Goal: Task Accomplishment & Management: Manage account settings

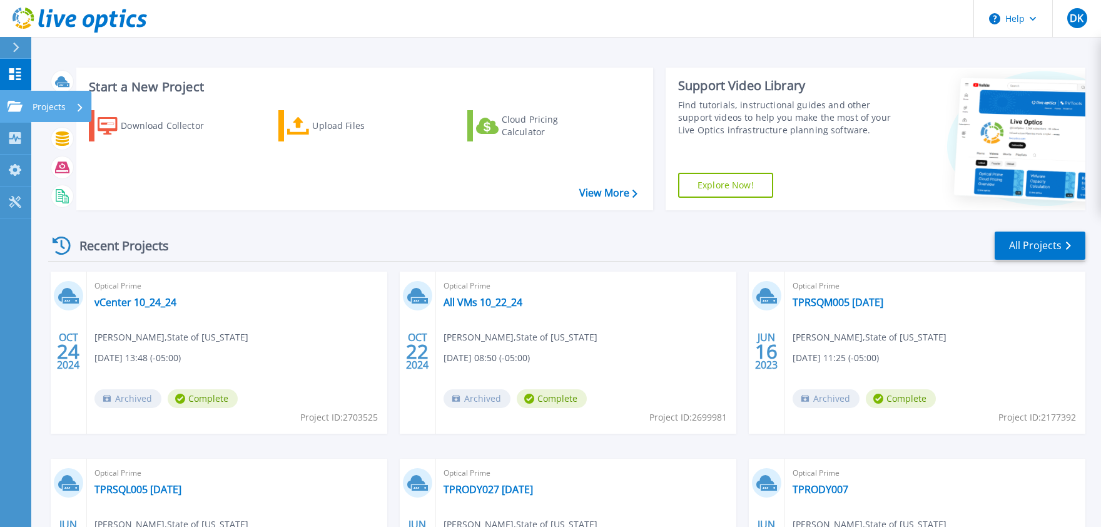
click at [54, 107] on p "Projects" at bounding box center [49, 107] width 33 height 33
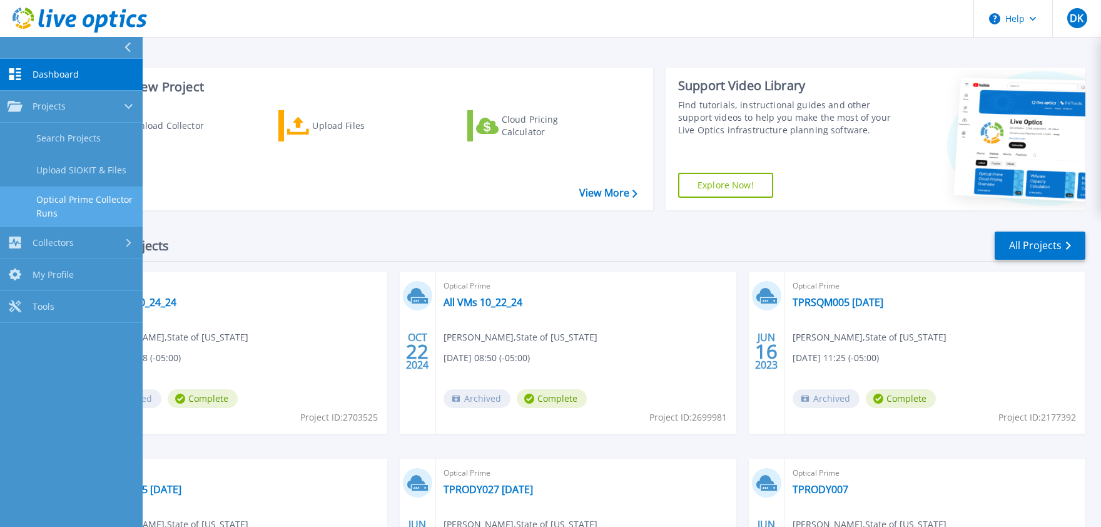
click at [73, 196] on link "Optical Prime Collector Runs" at bounding box center [71, 206] width 143 height 40
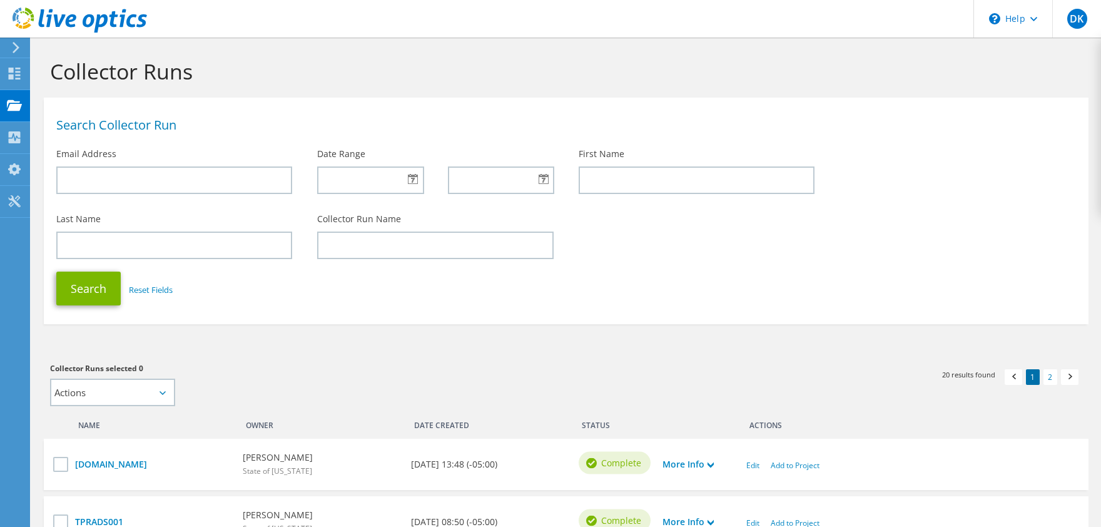
click at [18, 48] on use at bounding box center [16, 47] width 7 height 11
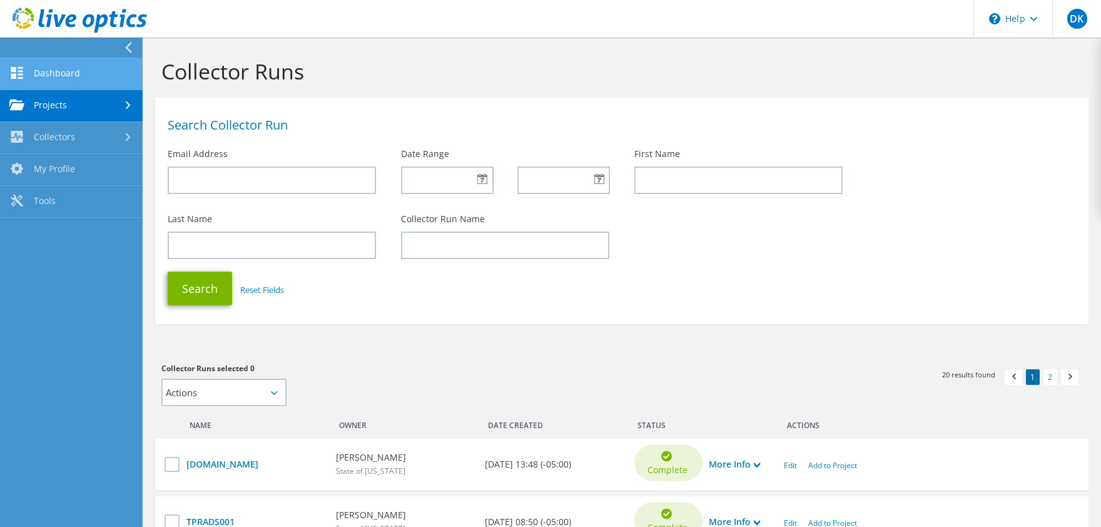
click at [69, 77] on link "Dashboard" at bounding box center [71, 74] width 143 height 32
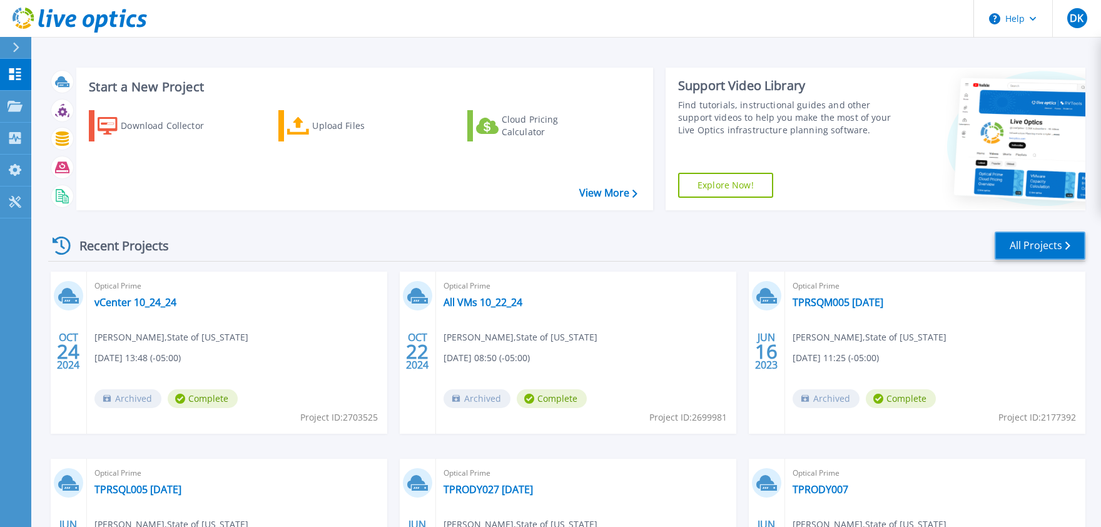
drag, startPoint x: 1035, startPoint y: 254, endPoint x: 1026, endPoint y: 259, distance: 10.6
click at [1034, 255] on link "All Projects" at bounding box center [1040, 246] width 91 height 28
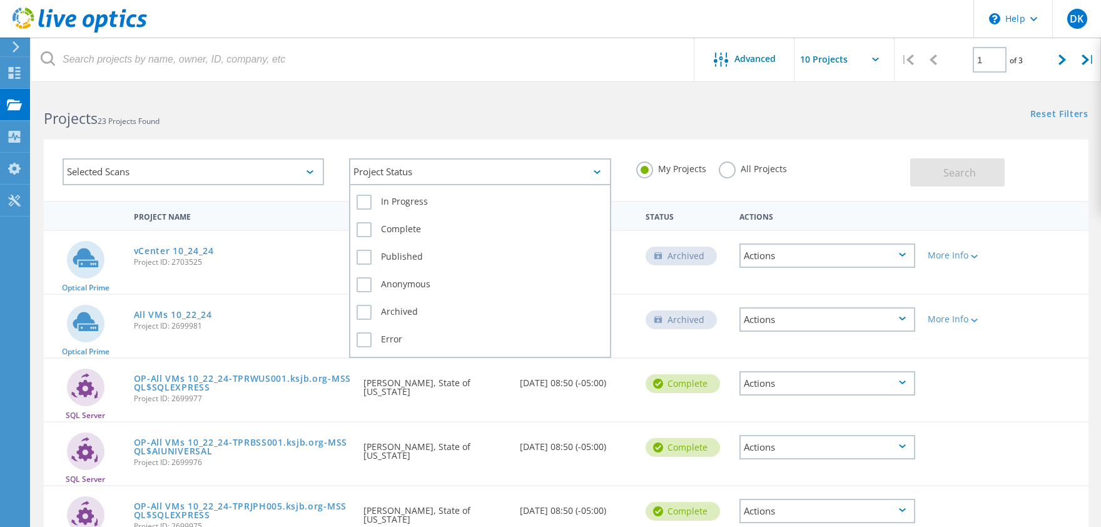
click at [596, 163] on div "Project Status" at bounding box center [480, 171] width 262 height 27
click at [382, 203] on label "In Progress" at bounding box center [480, 202] width 247 height 15
click at [0, 0] on input "In Progress" at bounding box center [0, 0] width 0 height 0
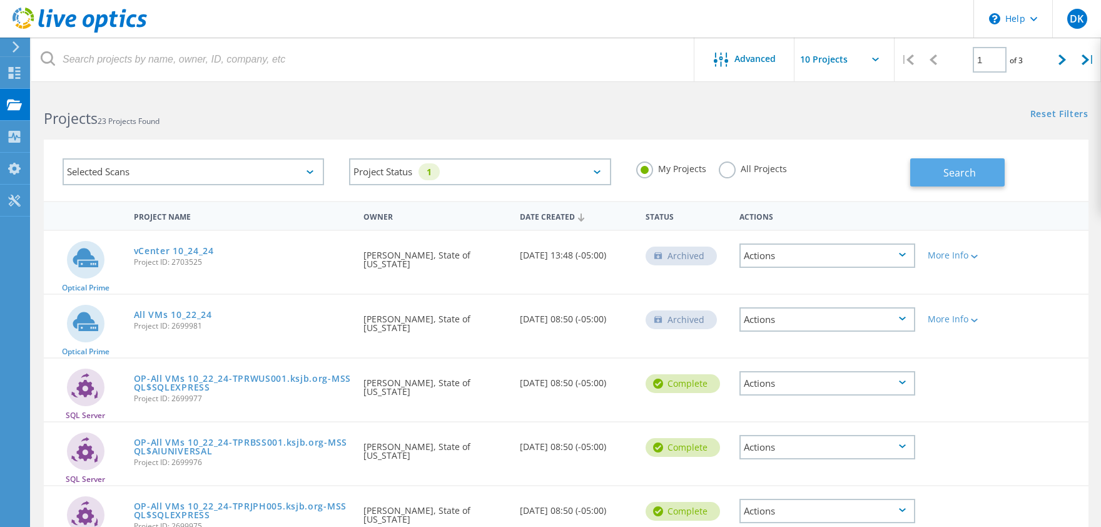
click at [978, 177] on button "Search" at bounding box center [957, 172] width 94 height 28
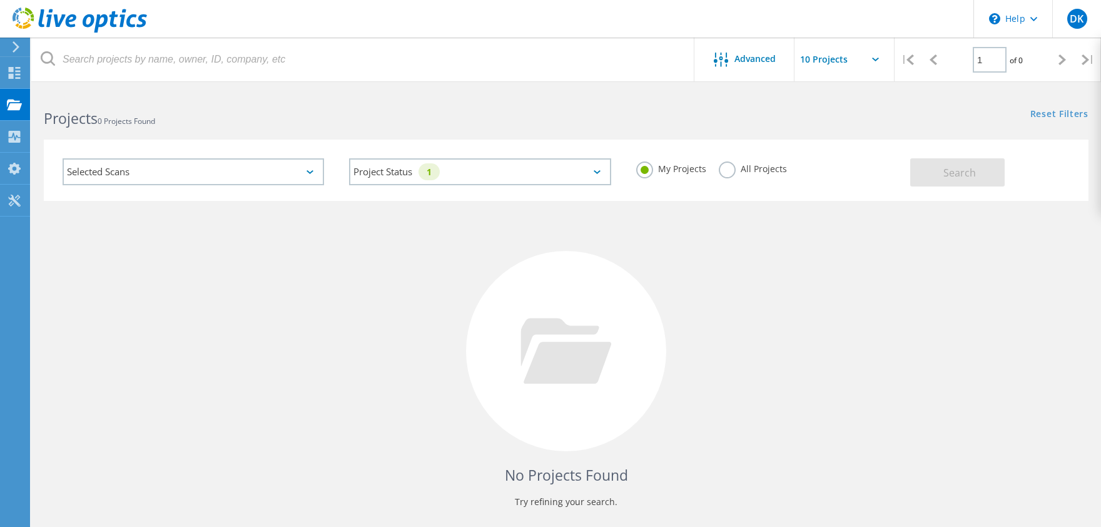
scroll to position [48, 0]
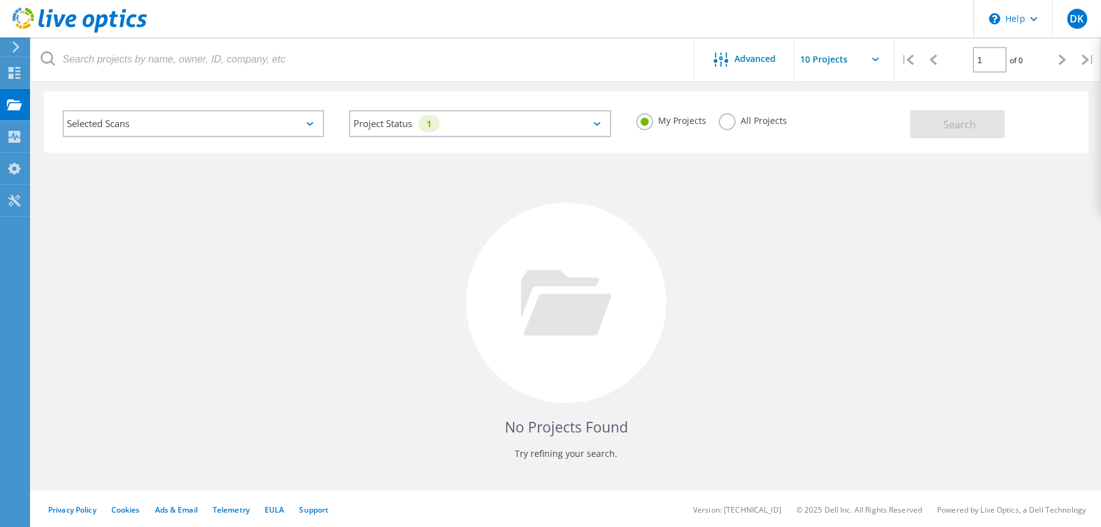
click at [313, 123] on icon at bounding box center [310, 124] width 7 height 4
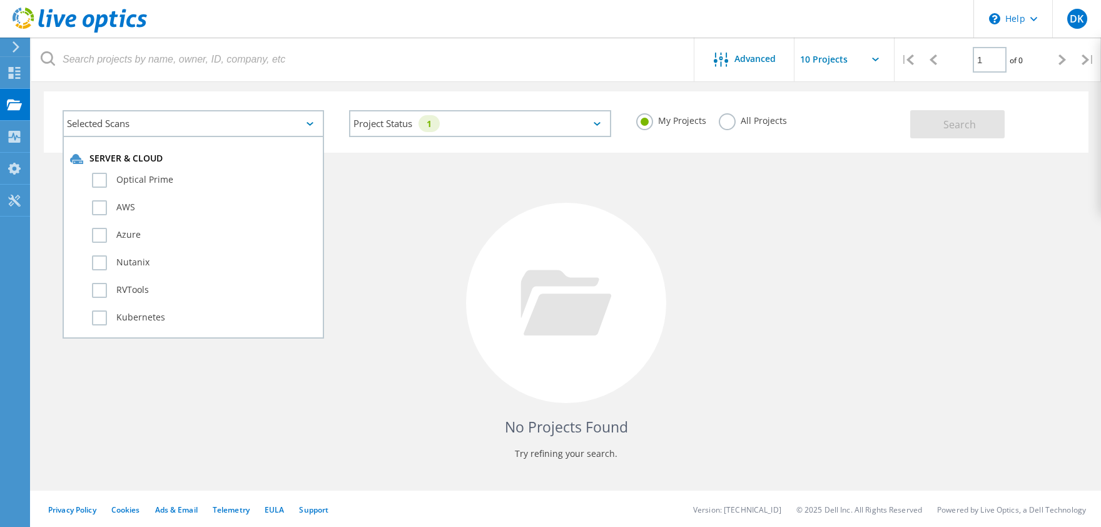
click at [313, 123] on icon at bounding box center [310, 124] width 7 height 4
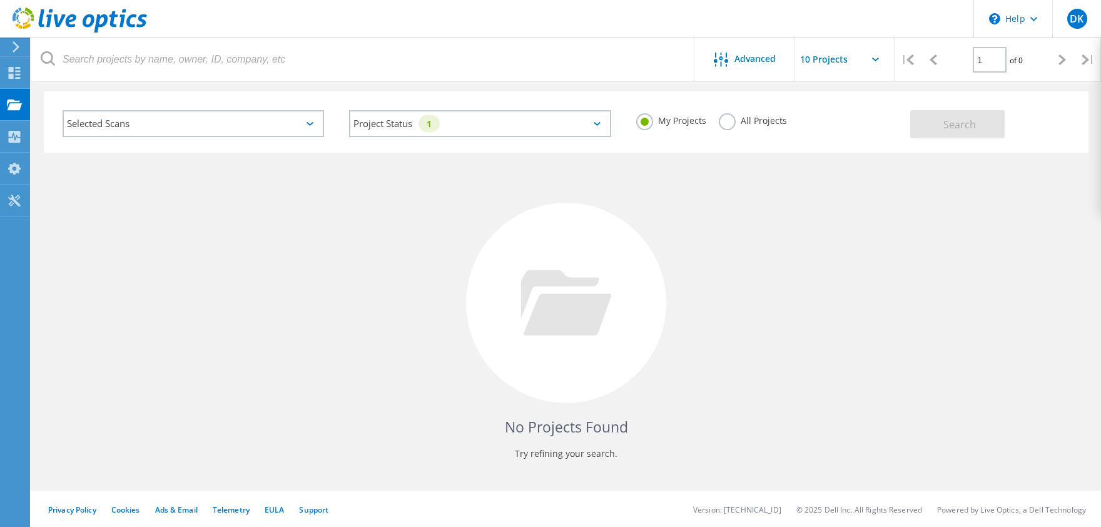
scroll to position [0, 0]
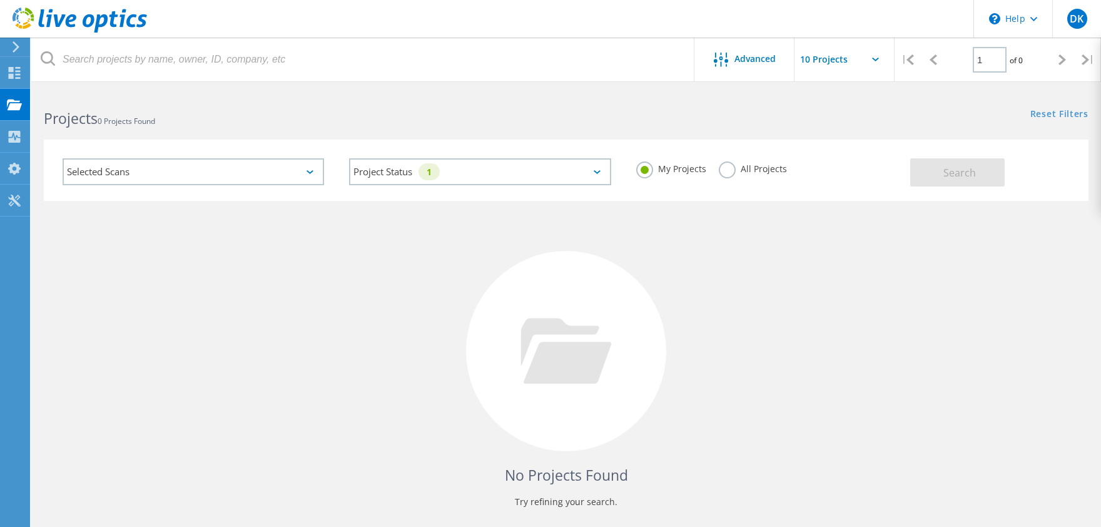
click at [733, 168] on label "All Projects" at bounding box center [753, 167] width 68 height 12
click at [0, 0] on input "All Projects" at bounding box center [0, 0] width 0 height 0
click at [967, 169] on span "Search" at bounding box center [960, 173] width 33 height 14
click at [88, 8] on icon at bounding box center [80, 21] width 135 height 26
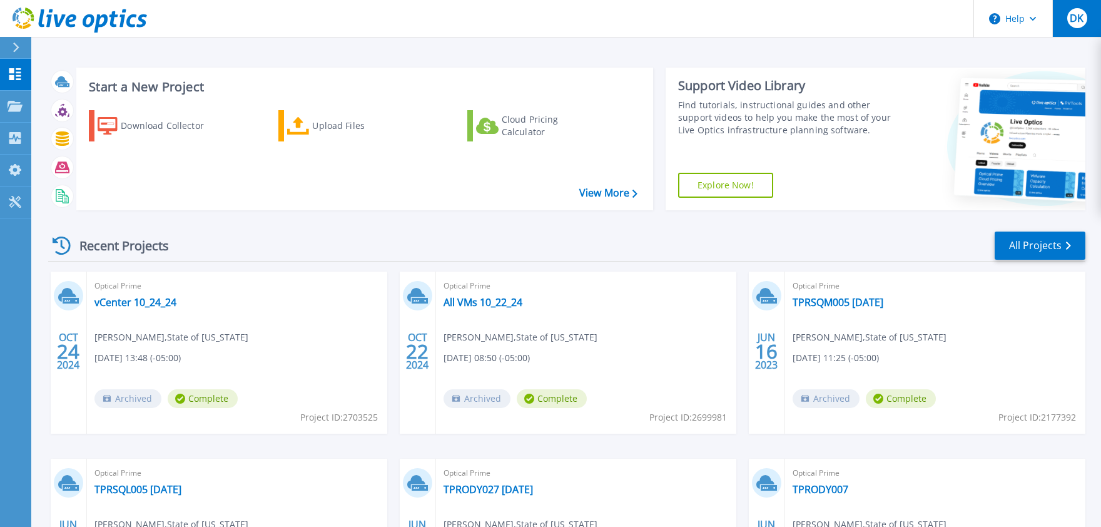
click at [1088, 20] on button "DK" at bounding box center [1076, 18] width 49 height 37
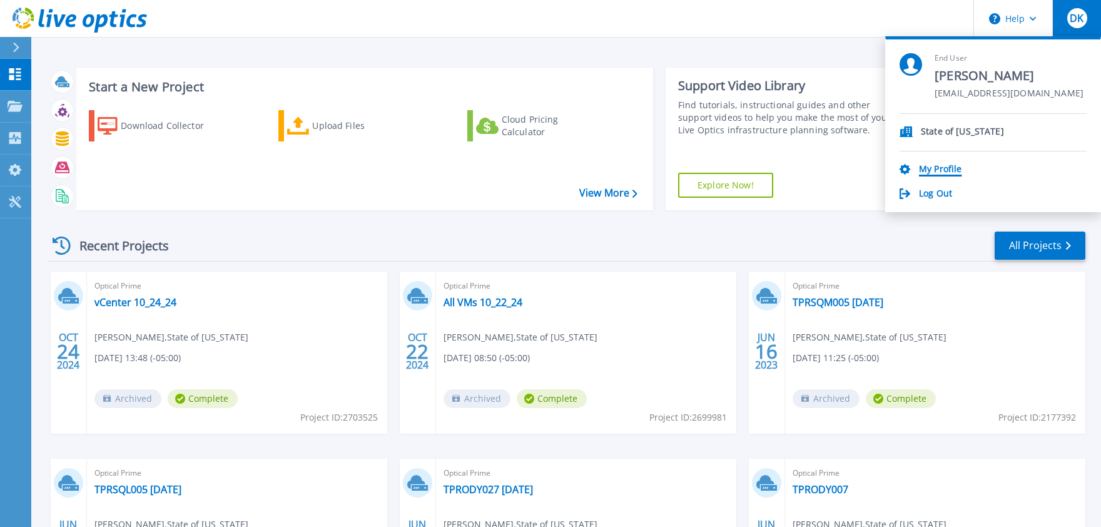
click at [929, 166] on link "My Profile" at bounding box center [940, 170] width 43 height 12
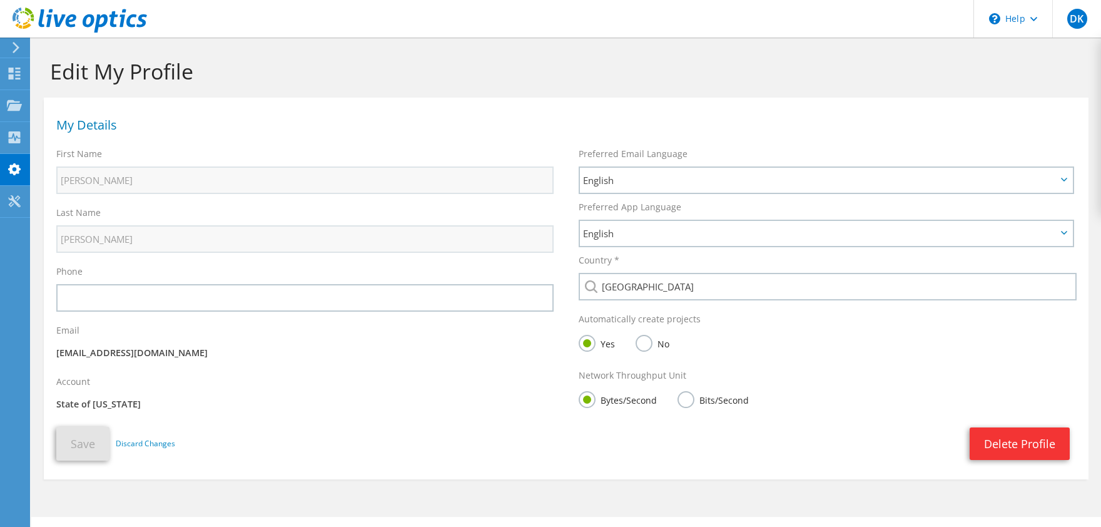
click at [93, 350] on p "[EMAIL_ADDRESS][DOMAIN_NAME]" at bounding box center [304, 353] width 497 height 14
click at [76, 328] on label "Email" at bounding box center [67, 330] width 23 height 13
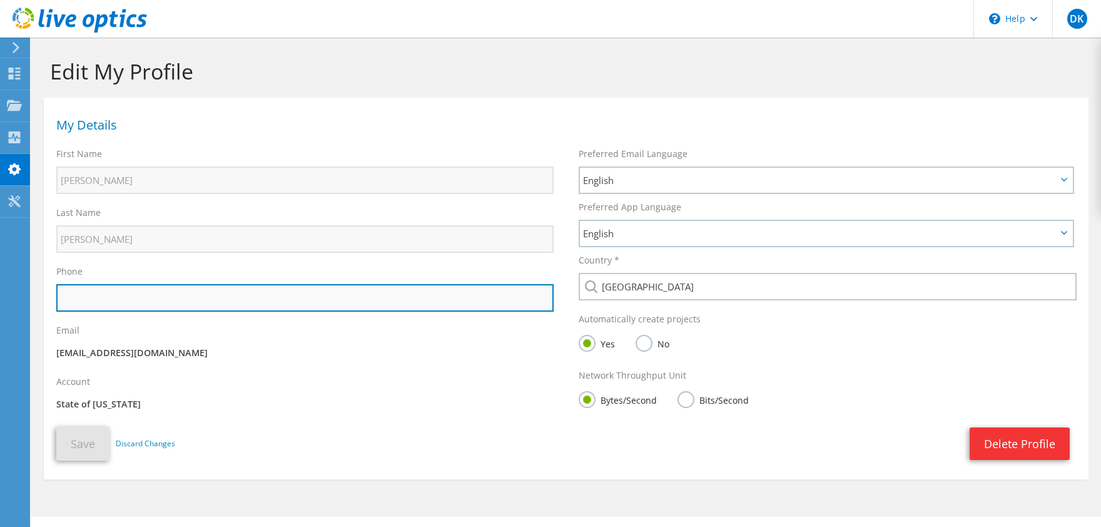
click at [175, 307] on input "text" at bounding box center [304, 298] width 497 height 28
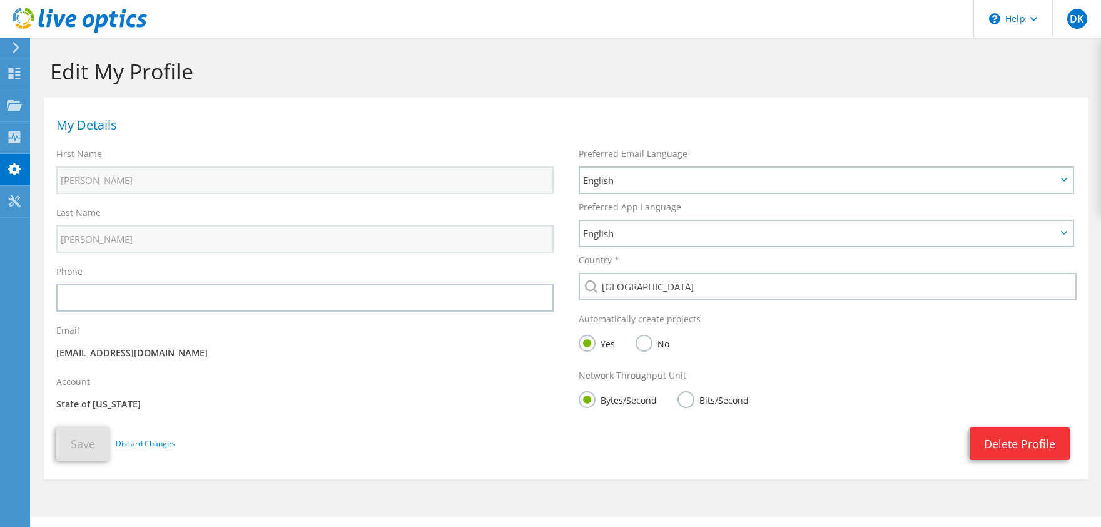
click at [372, 410] on p "State of [US_STATE]" at bounding box center [304, 404] width 497 height 14
